Goal: Task Accomplishment & Management: Complete application form

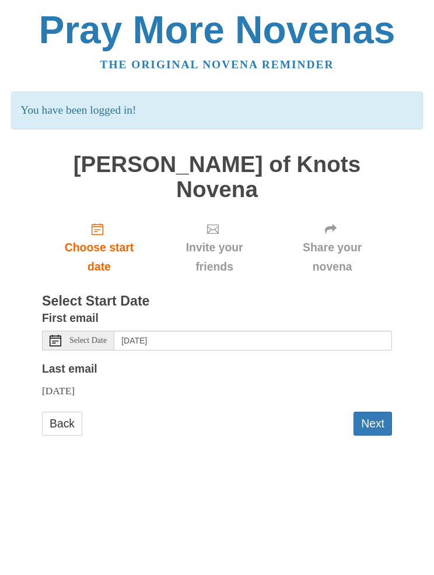
click at [376, 412] on button "Next" at bounding box center [372, 424] width 38 height 24
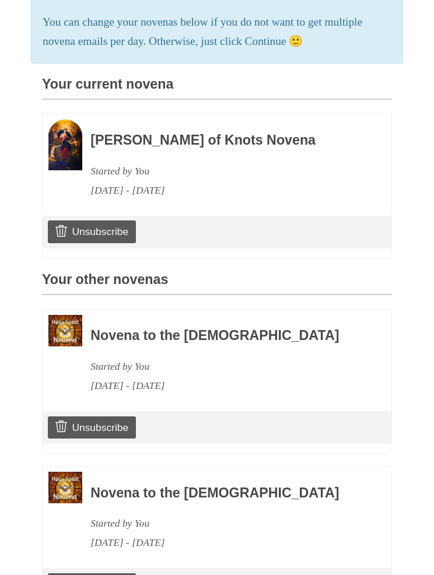
scroll to position [274, 0]
click at [109, 416] on link "Unsubscribe" at bounding box center [92, 427] width 88 height 22
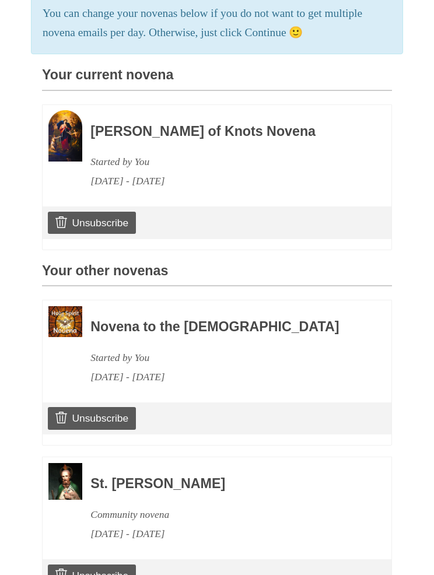
scroll to position [345, 0]
